Goal: Information Seeking & Learning: Learn about a topic

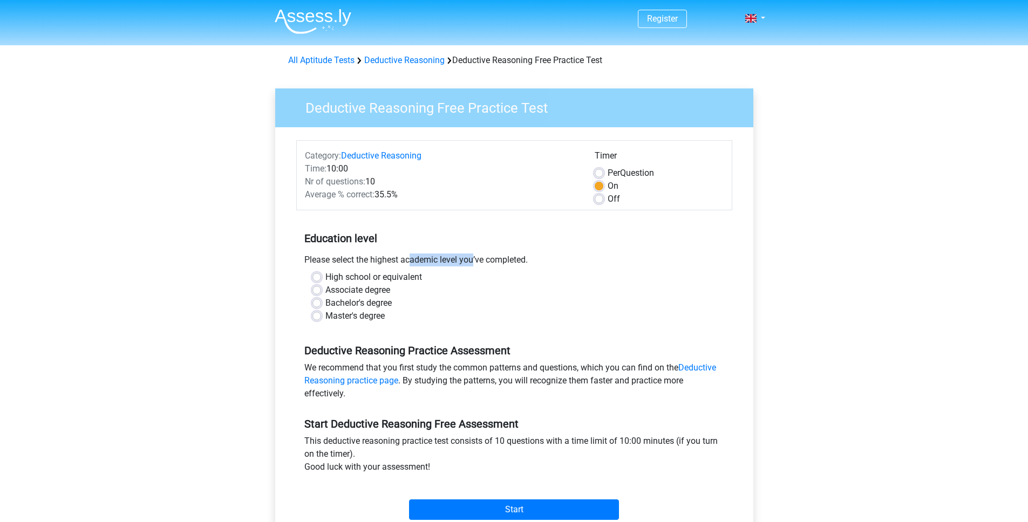
drag, startPoint x: 358, startPoint y: 260, endPoint x: 421, endPoint y: 260, distance: 63.1
click at [421, 260] on div "Please select the highest academic level you’ve completed." at bounding box center [514, 262] width 436 height 17
click at [354, 318] on label "Master's degree" at bounding box center [354, 316] width 59 height 13
click at [321, 318] on input "Master's degree" at bounding box center [317, 315] width 9 height 11
radio input "true"
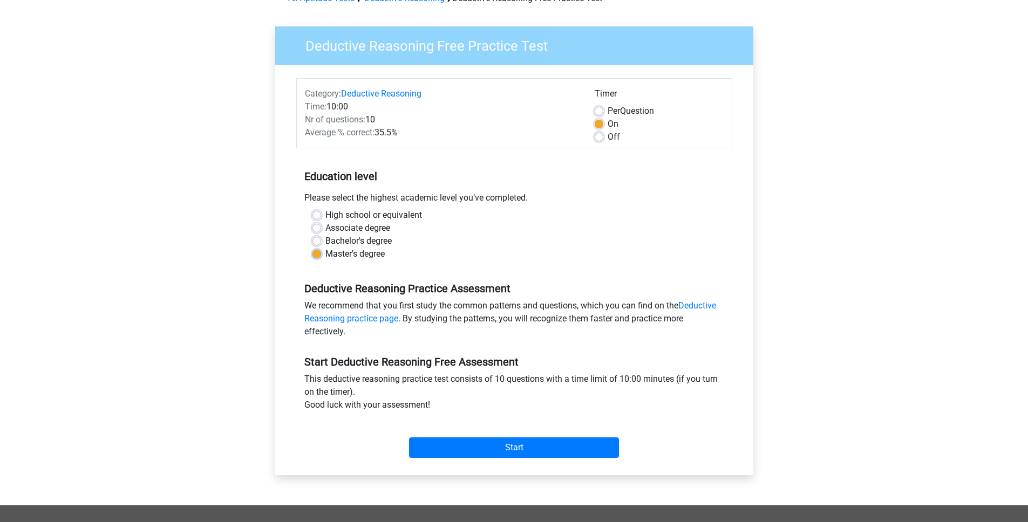
scroll to position [71, 0]
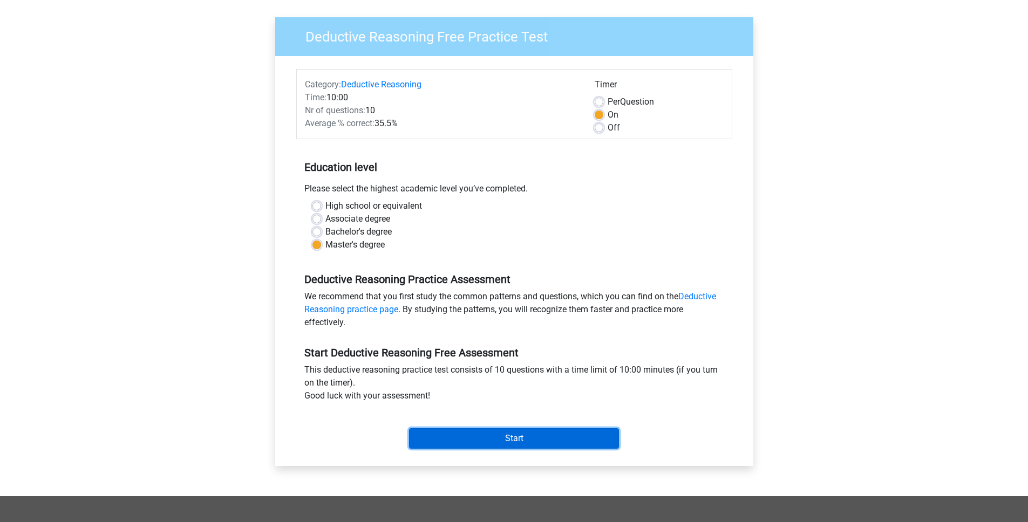
click at [559, 429] on input "Start" at bounding box center [514, 439] width 210 height 21
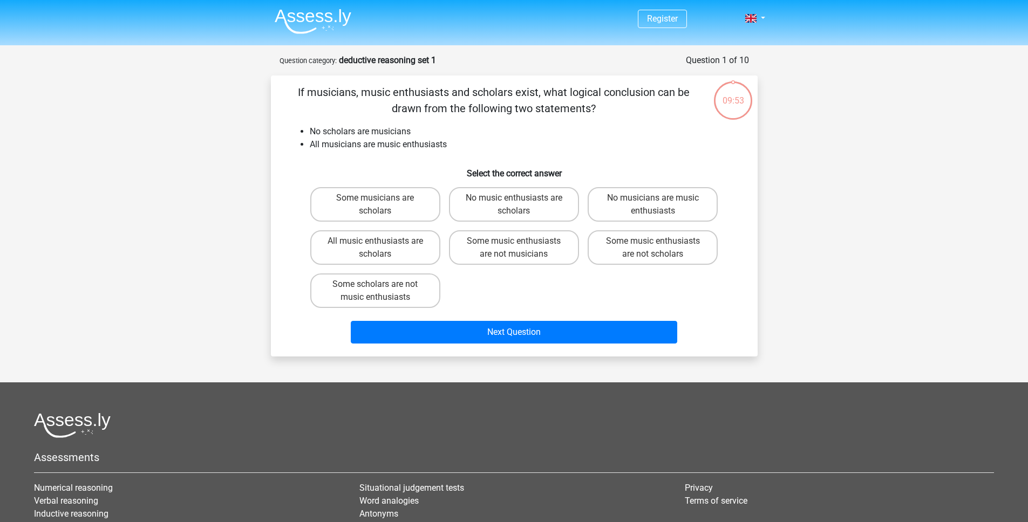
click at [891, 234] on div "Register Nederlands English" at bounding box center [514, 334] width 1028 height 668
click at [678, 246] on label "Some music enthusiasts are not scholars" at bounding box center [653, 247] width 130 height 35
click at [660, 246] on input "Some music enthusiasts are not scholars" at bounding box center [656, 244] width 7 height 7
radio input "true"
click at [621, 319] on div "Next Question" at bounding box center [514, 331] width 452 height 36
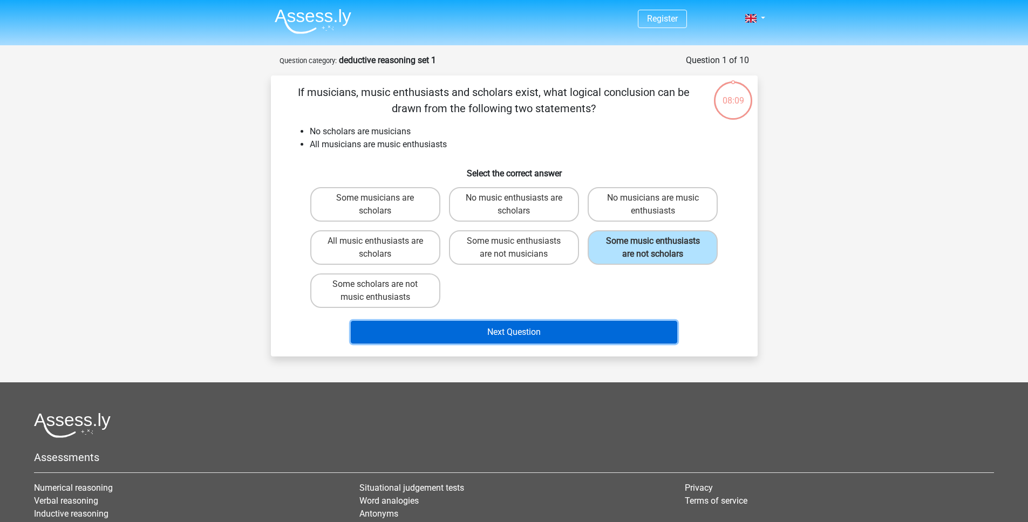
click at [616, 337] on button "Next Question" at bounding box center [514, 332] width 327 height 23
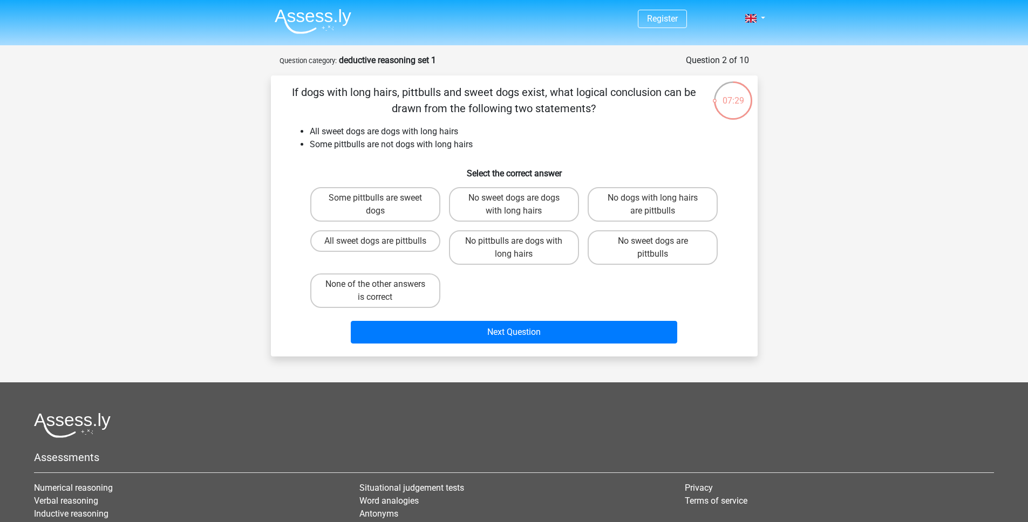
click at [599, 125] on li "All sweet dogs are dogs with long hairs" at bounding box center [525, 131] width 431 height 13
drag, startPoint x: 344, startPoint y: 145, endPoint x: 368, endPoint y: 143, distance: 23.8
click at [368, 143] on li "Some pittbulls are not dogs with long hairs" at bounding box center [525, 144] width 431 height 13
click at [475, 147] on li "Some pittbulls are not dogs with long hairs" at bounding box center [525, 144] width 431 height 13
drag, startPoint x: 525, startPoint y: 296, endPoint x: 424, endPoint y: 296, distance: 100.9
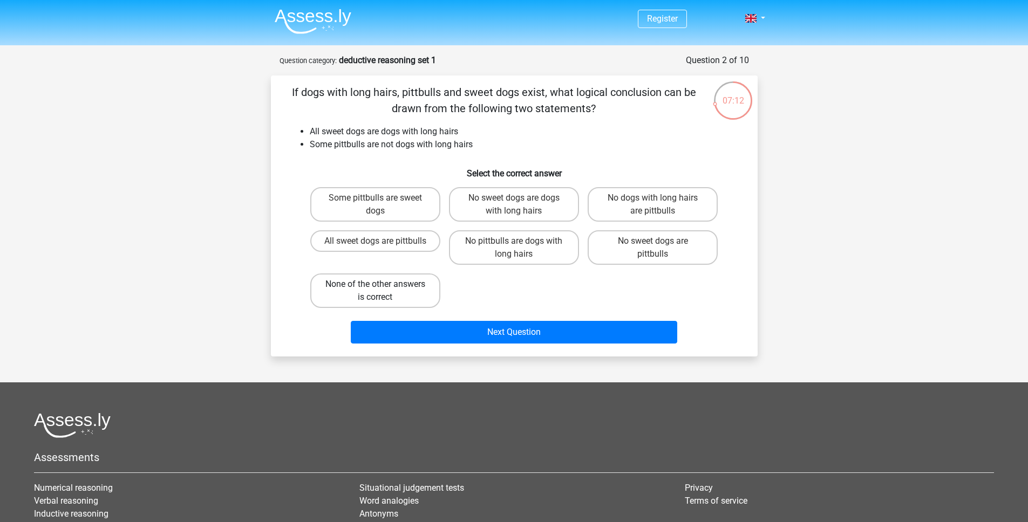
click at [525, 296] on div "Some pittbulls are sweet dogs No sweet dogs are dogs with long hairs No dogs wi…" at bounding box center [514, 248] width 417 height 130
click at [385, 297] on label "None of the other answers is correct" at bounding box center [375, 291] width 130 height 35
click at [382, 291] on input "None of the other answers is correct" at bounding box center [378, 287] width 7 height 7
radio input "true"
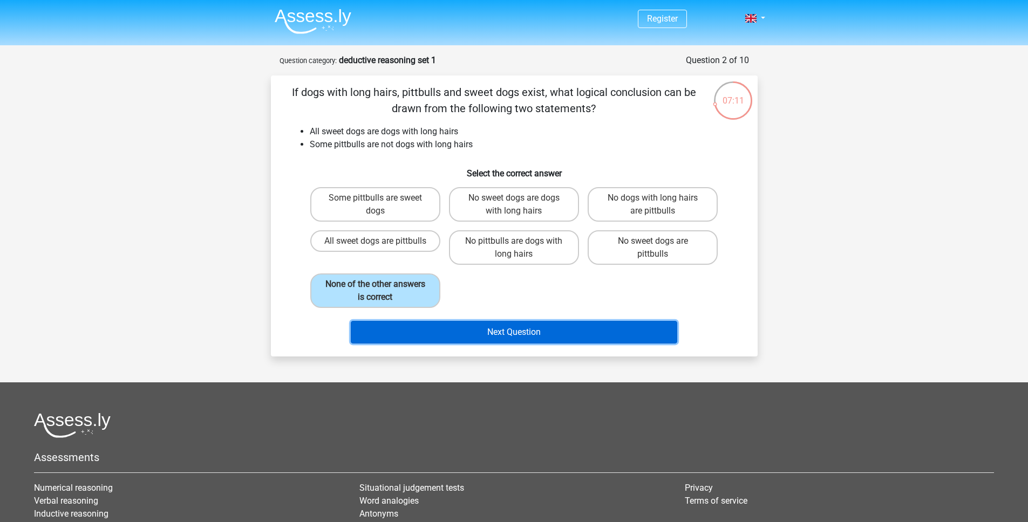
click at [494, 323] on button "Next Question" at bounding box center [514, 332] width 327 height 23
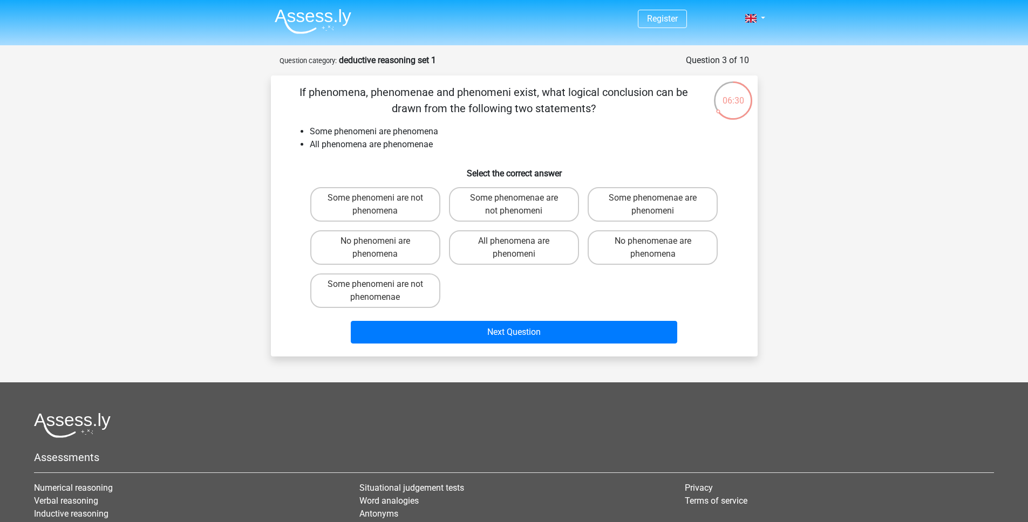
click at [472, 158] on div "If phenomena, phenomenae and phenomeni exist, what logical conclusion can be dr…" at bounding box center [514, 216] width 478 height 264
click at [615, 203] on label "Some phenomenae are phenomeni" at bounding box center [653, 204] width 130 height 35
click at [653, 203] on input "Some phenomenae are phenomeni" at bounding box center [656, 201] width 7 height 7
radio input "true"
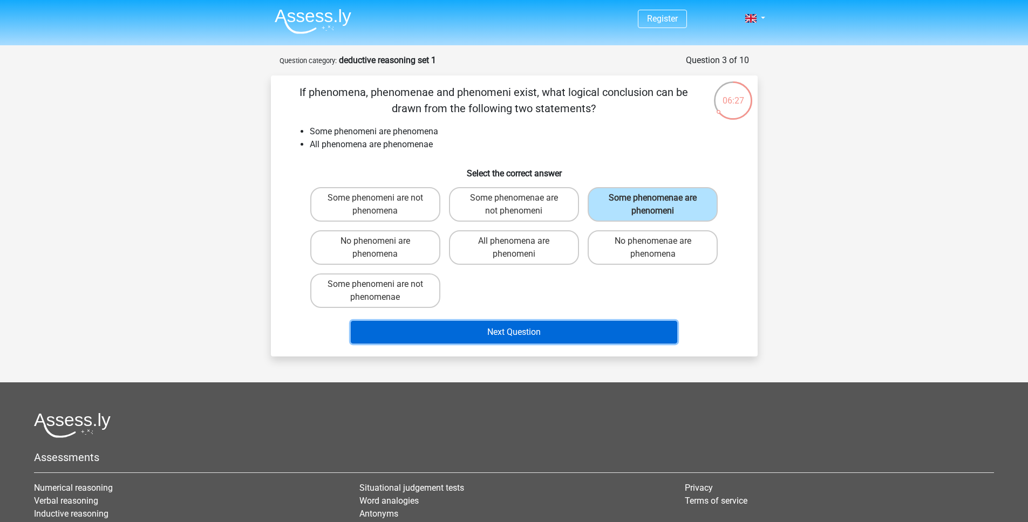
click at [593, 329] on button "Next Question" at bounding box center [514, 332] width 327 height 23
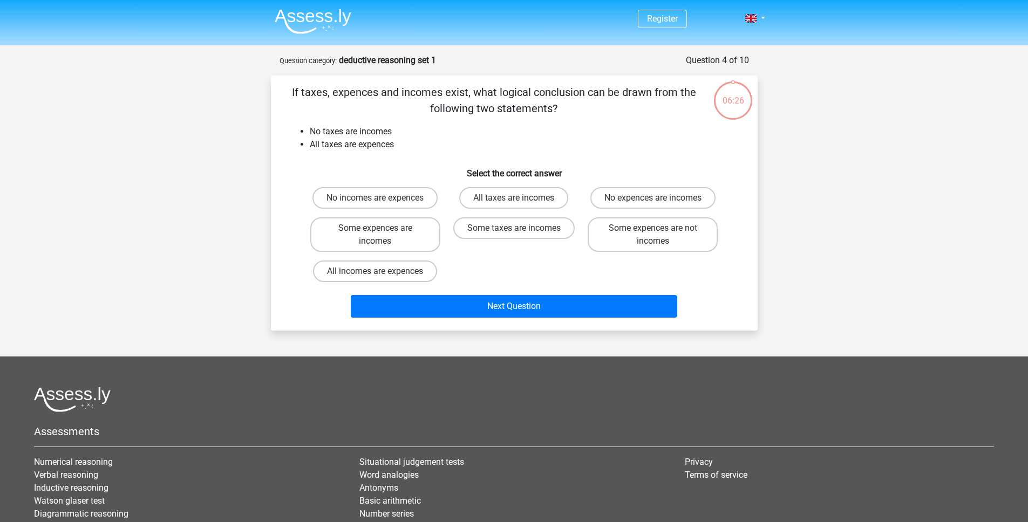
scroll to position [54, 0]
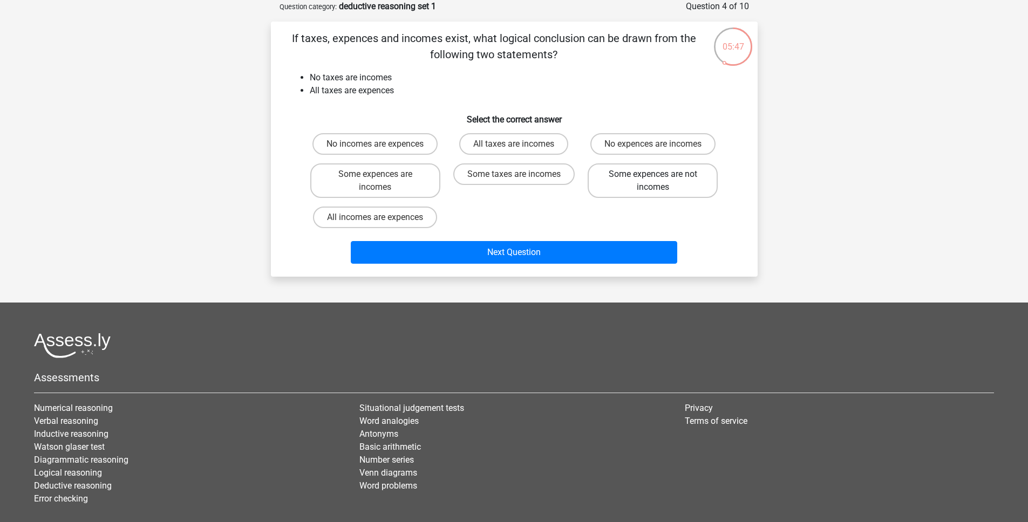
click at [608, 184] on label "Some expences are not incomes" at bounding box center [653, 181] width 130 height 35
click at [653, 181] on input "Some expences are not incomes" at bounding box center [656, 177] width 7 height 7
radio input "true"
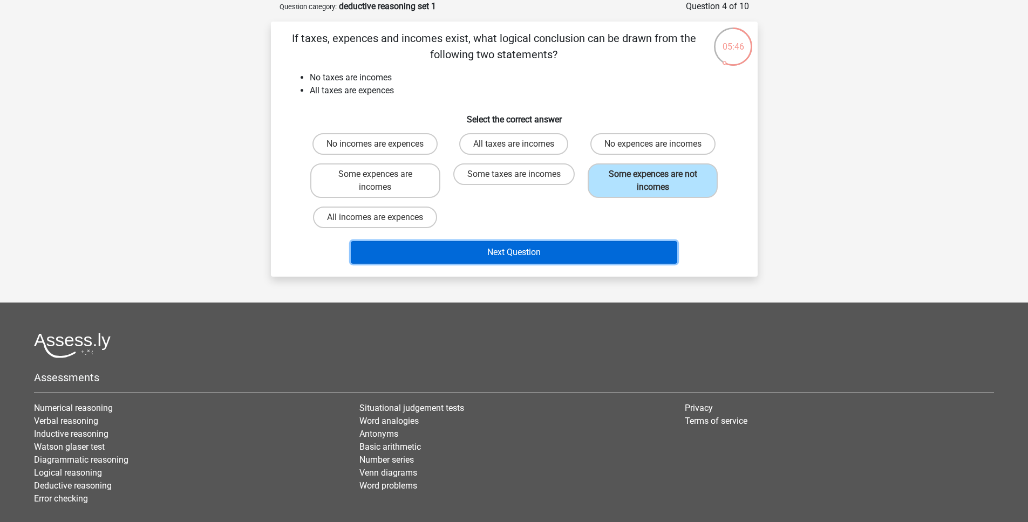
click at [605, 256] on button "Next Question" at bounding box center [514, 252] width 327 height 23
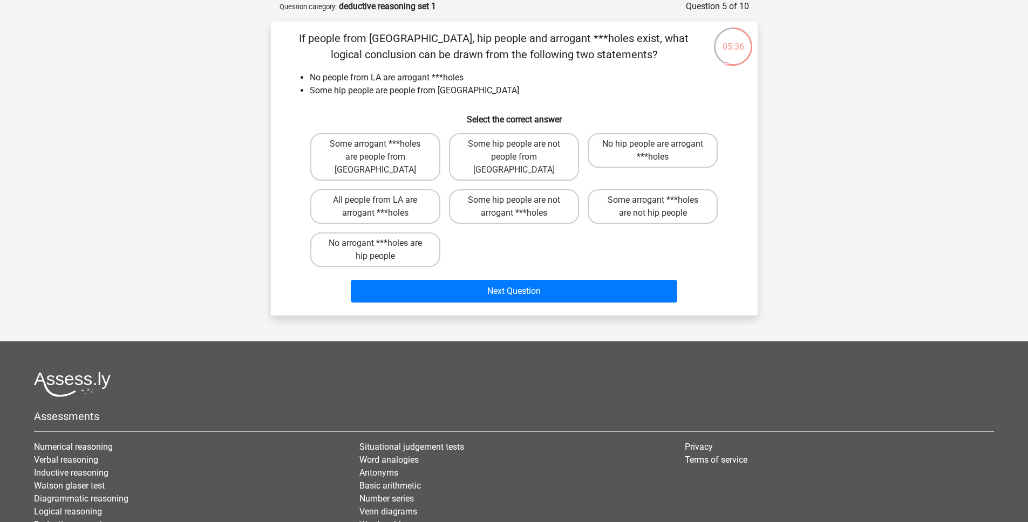
click at [543, 298] on div "If people from LA, hip people and arrogant ***holes exist, what logical conclus…" at bounding box center [514, 169] width 487 height 294
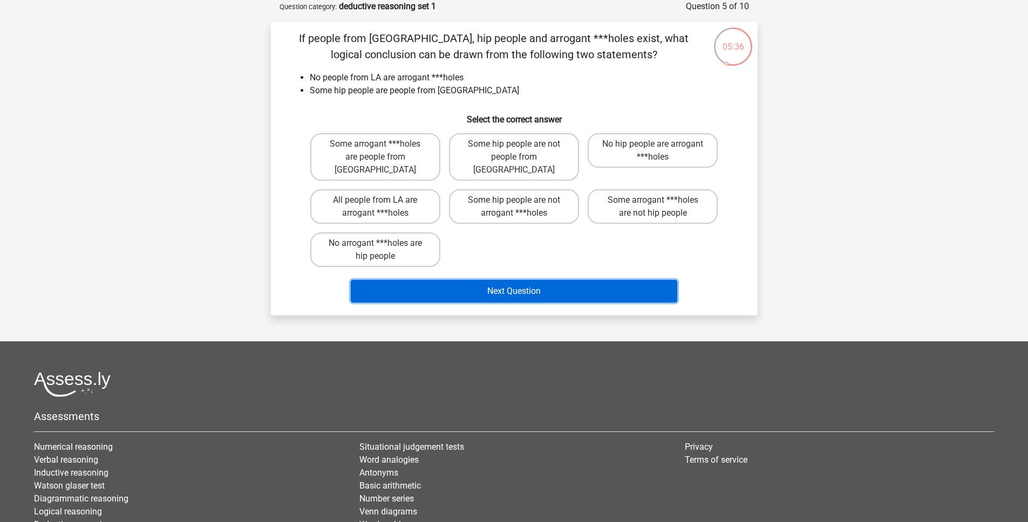
click at [541, 283] on button "Next Question" at bounding box center [514, 291] width 327 height 23
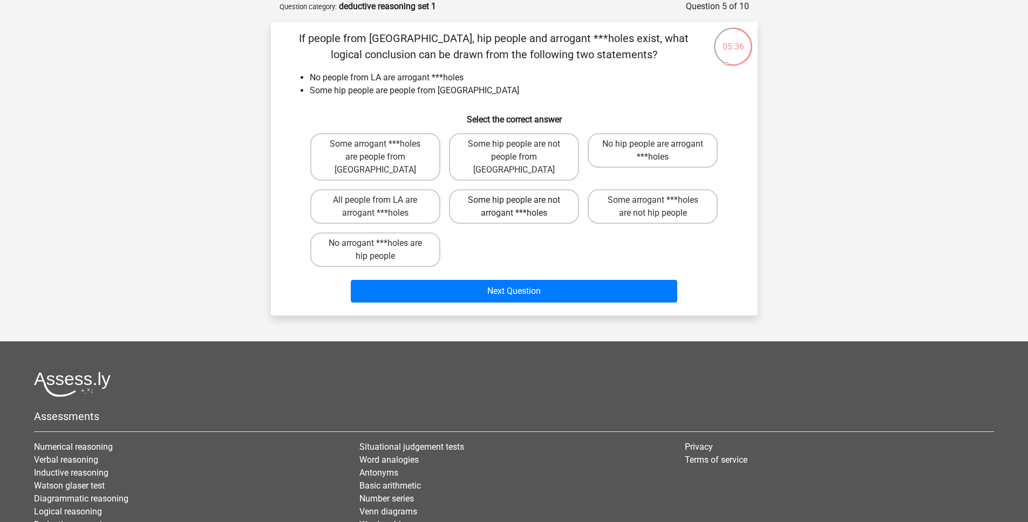
click at [521, 201] on label "Some hip people are not arrogant ***holes" at bounding box center [514, 206] width 130 height 35
click at [521, 201] on input "Some hip people are not arrogant ***holes" at bounding box center [517, 203] width 7 height 7
radio input "true"
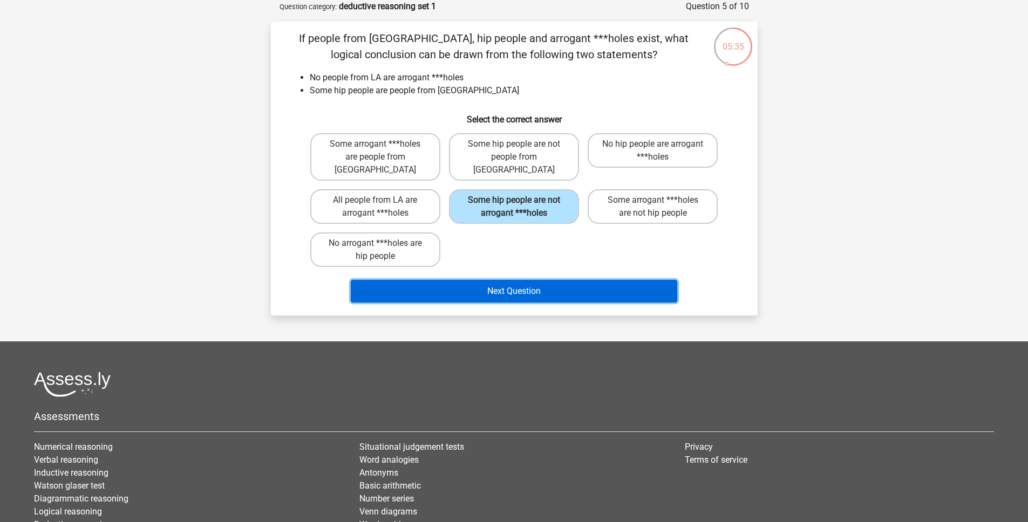
drag, startPoint x: 548, startPoint y: 279, endPoint x: 545, endPoint y: 274, distance: 5.8
click at [548, 280] on button "Next Question" at bounding box center [514, 291] width 327 height 23
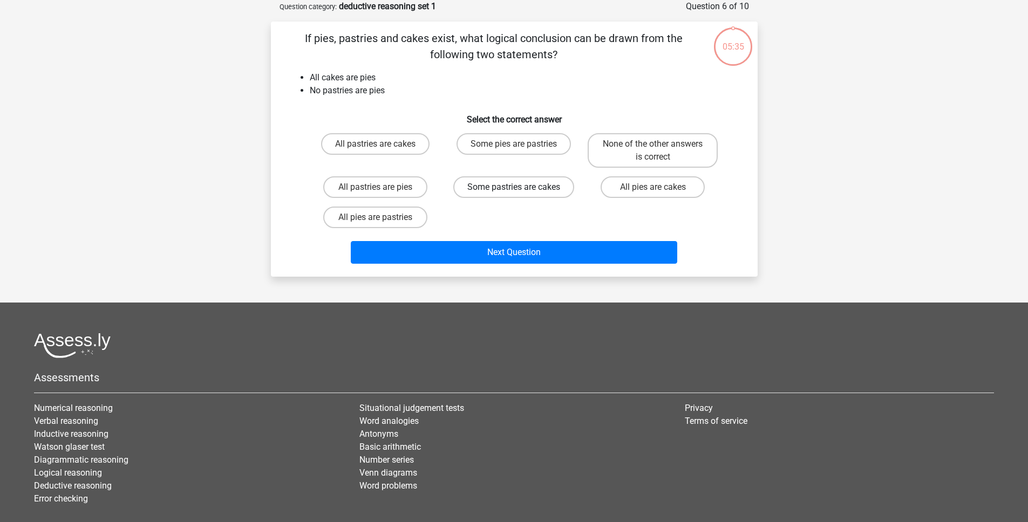
click at [522, 190] on label "Some pastries are cakes" at bounding box center [513, 187] width 121 height 22
click at [521, 190] on input "Some pastries are cakes" at bounding box center [517, 190] width 7 height 7
radio input "true"
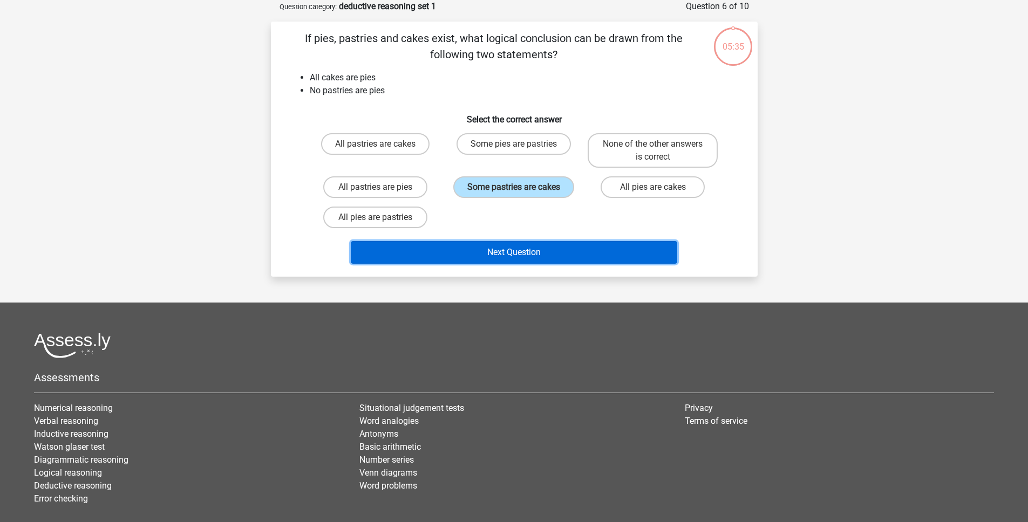
click at [562, 252] on button "Next Question" at bounding box center [514, 252] width 327 height 23
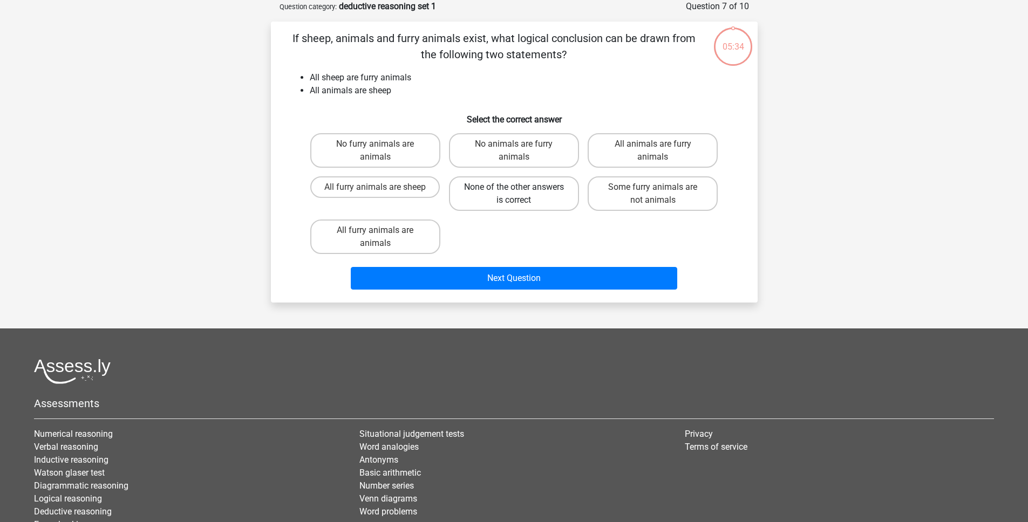
click at [531, 187] on label "None of the other answers is correct" at bounding box center [514, 193] width 130 height 35
click at [521, 187] on input "None of the other answers is correct" at bounding box center [517, 190] width 7 height 7
radio input "true"
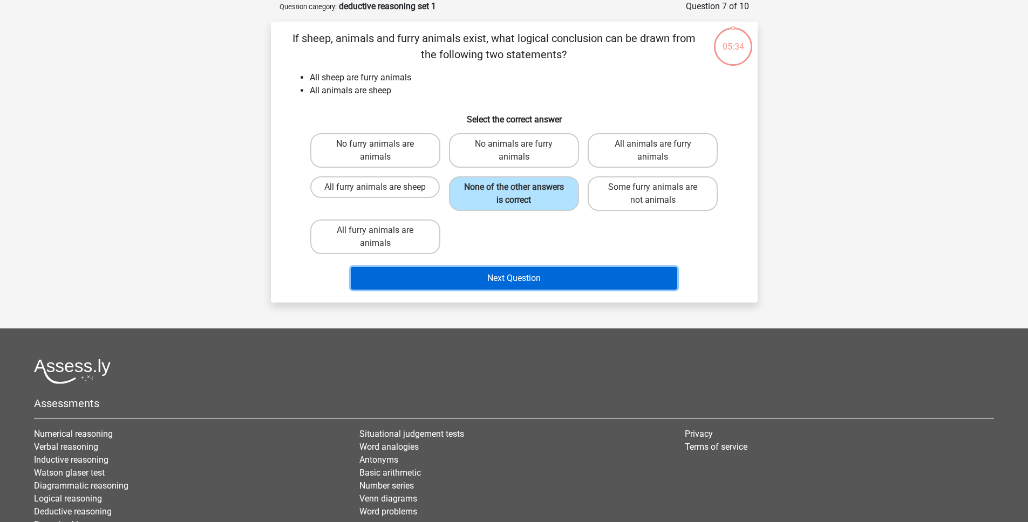
click at [572, 277] on button "Next Question" at bounding box center [514, 278] width 327 height 23
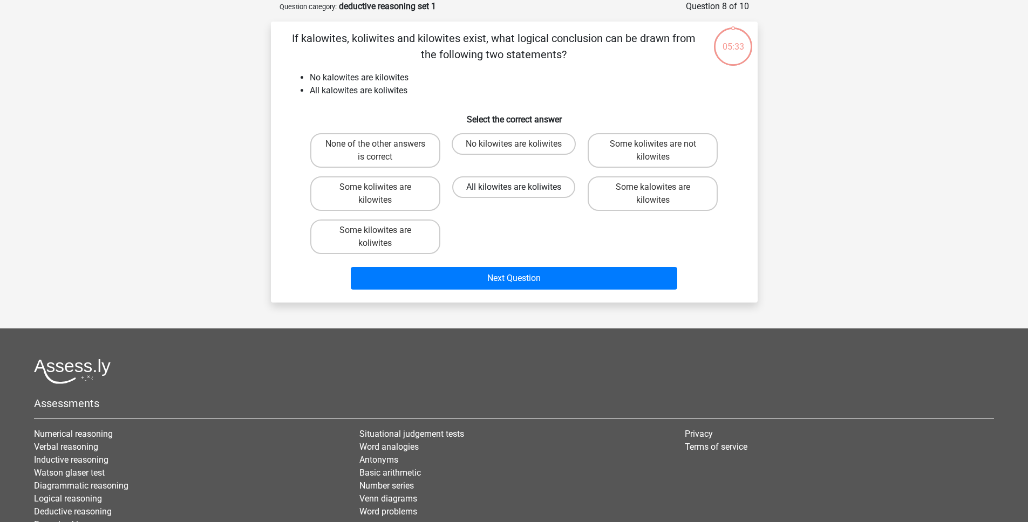
click at [536, 191] on label "All kilowites are koliwites" at bounding box center [513, 187] width 123 height 22
click at [521, 191] on input "All kilowites are koliwites" at bounding box center [517, 190] width 7 height 7
radio input "true"
click at [597, 294] on div "If kalowites, koliwites and kilowites exist, what logical conclusion can be dra…" at bounding box center [514, 162] width 487 height 281
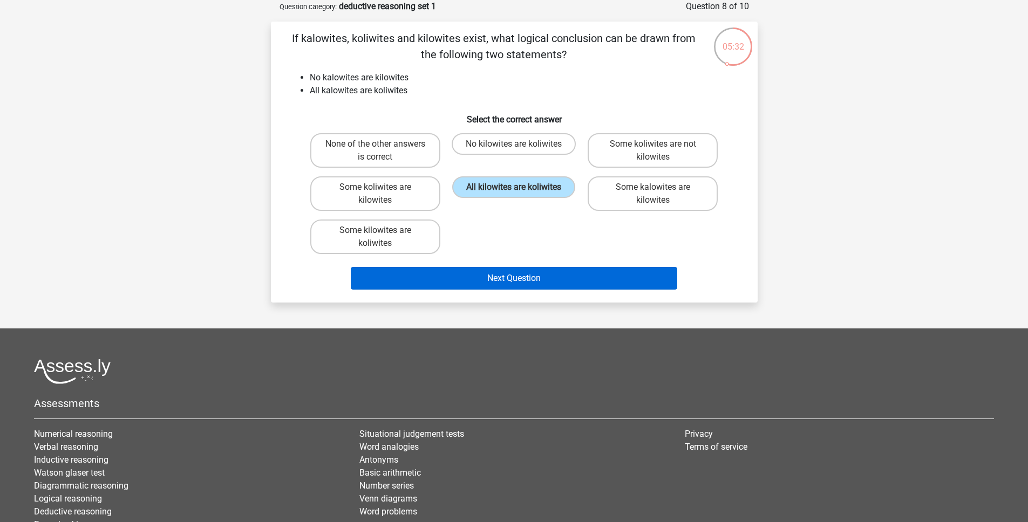
click at [541, 267] on div "Next Question" at bounding box center [514, 277] width 452 height 36
click at [545, 271] on button "Next Question" at bounding box center [514, 278] width 327 height 23
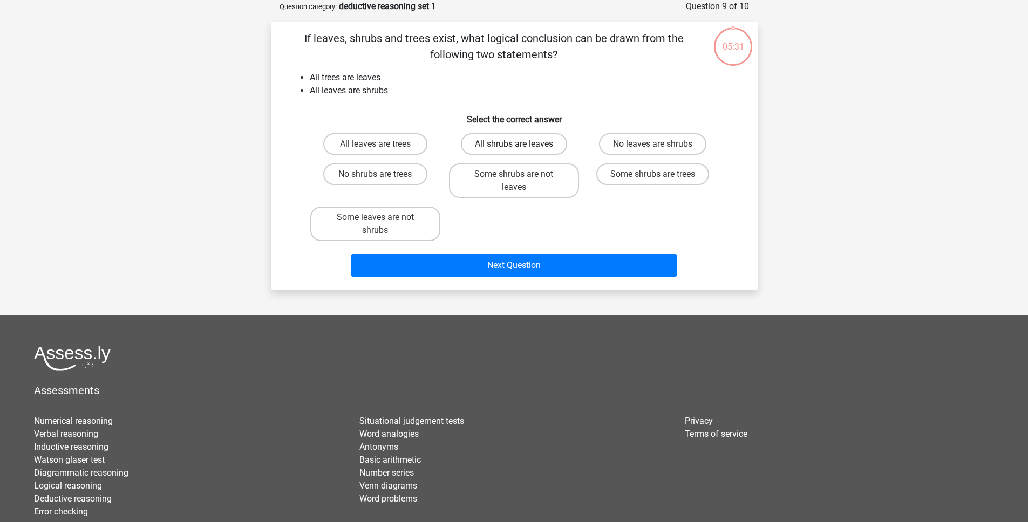
click at [525, 144] on label "All shrubs are leaves" at bounding box center [514, 144] width 106 height 22
click at [521, 144] on input "All shrubs are leaves" at bounding box center [517, 147] width 7 height 7
radio input "true"
click at [551, 282] on div "If leaves, shrubs and trees exist, what logical conclusion can be drawn from th…" at bounding box center [514, 156] width 487 height 268
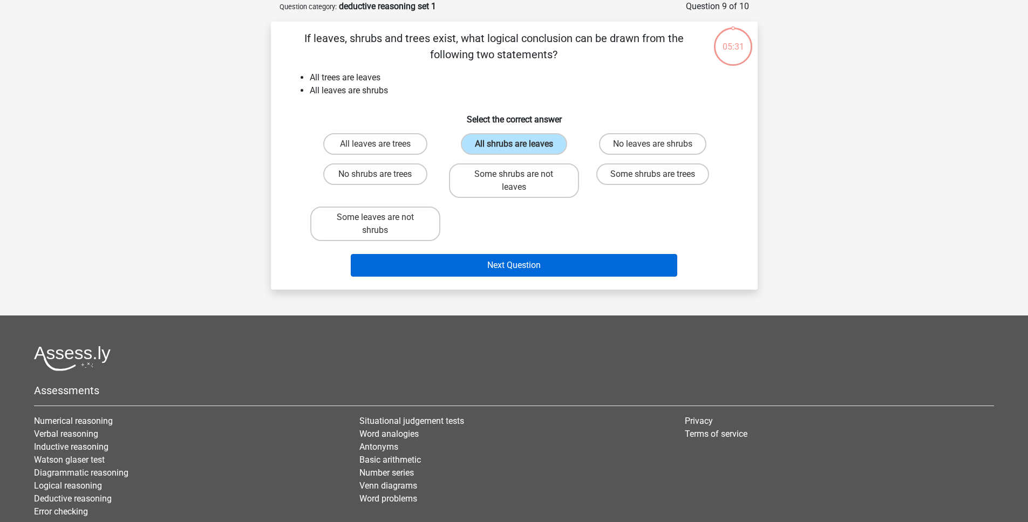
click at [552, 277] on div "Next Question" at bounding box center [514, 267] width 417 height 27
click at [552, 269] on button "Next Question" at bounding box center [514, 265] width 327 height 23
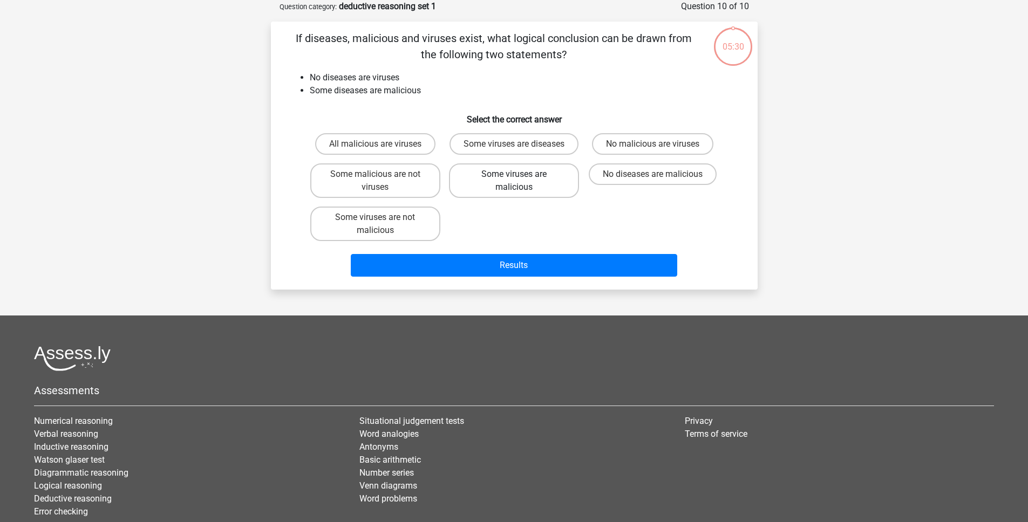
click at [518, 198] on label "Some viruses are malicious" at bounding box center [514, 181] width 130 height 35
click at [518, 181] on input "Some viruses are malicious" at bounding box center [517, 177] width 7 height 7
radio input "true"
click at [563, 262] on div "Results" at bounding box center [514, 264] width 452 height 36
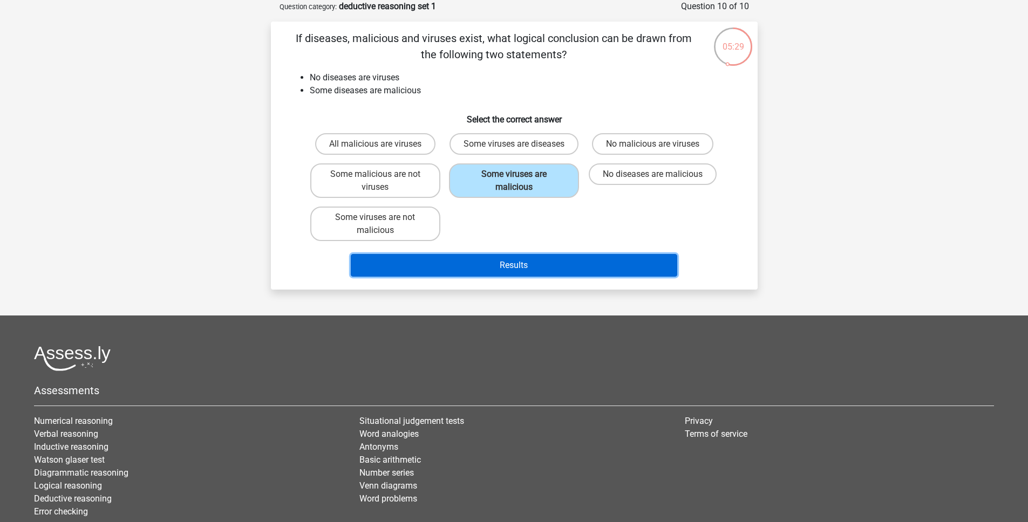
click at [564, 274] on button "Results" at bounding box center [514, 265] width 327 height 23
